Goal: Transaction & Acquisition: Purchase product/service

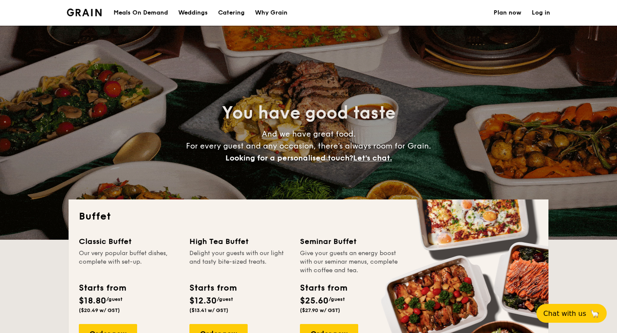
select select
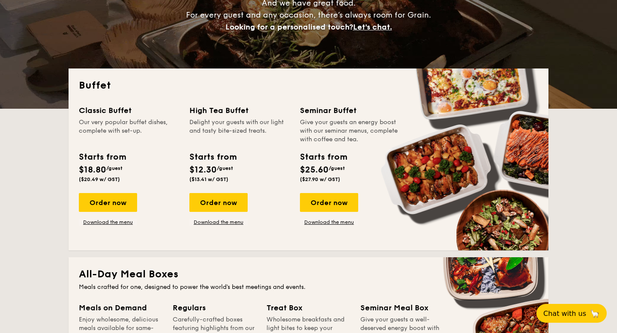
scroll to position [153, 0]
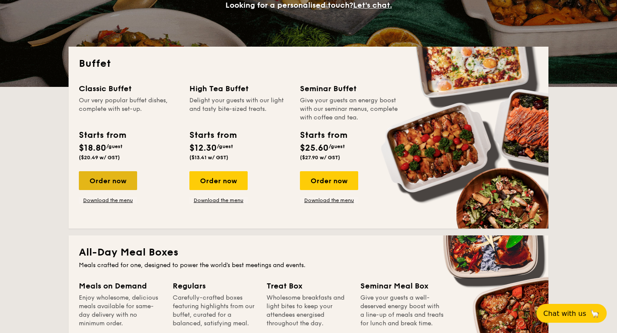
click at [119, 185] on div "Order now" at bounding box center [108, 180] width 58 height 19
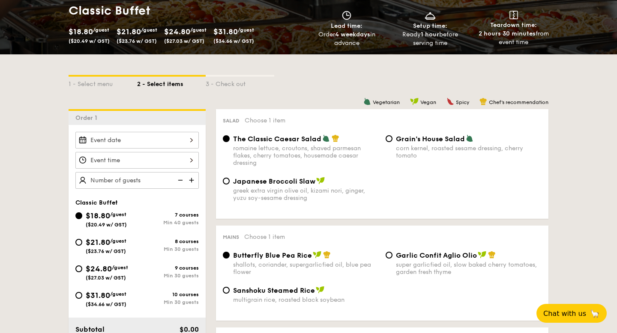
scroll to position [214, 0]
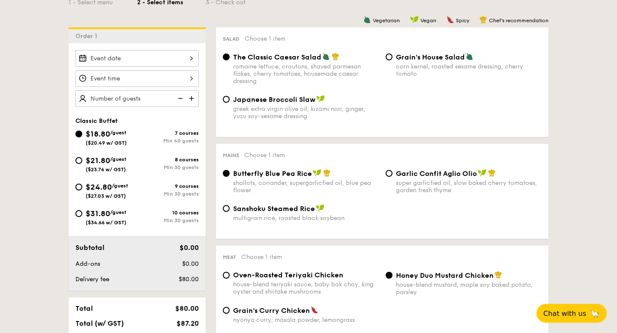
select select
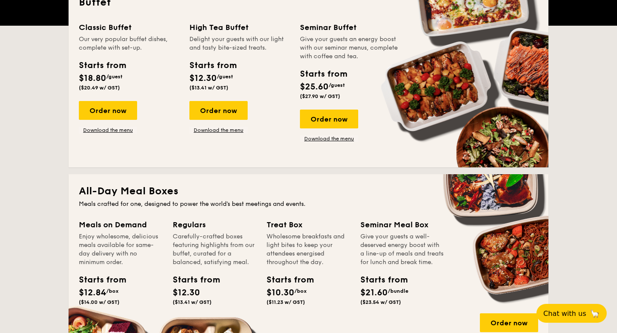
scroll to position [153, 0]
